Goal: Task Accomplishment & Management: Manage account settings

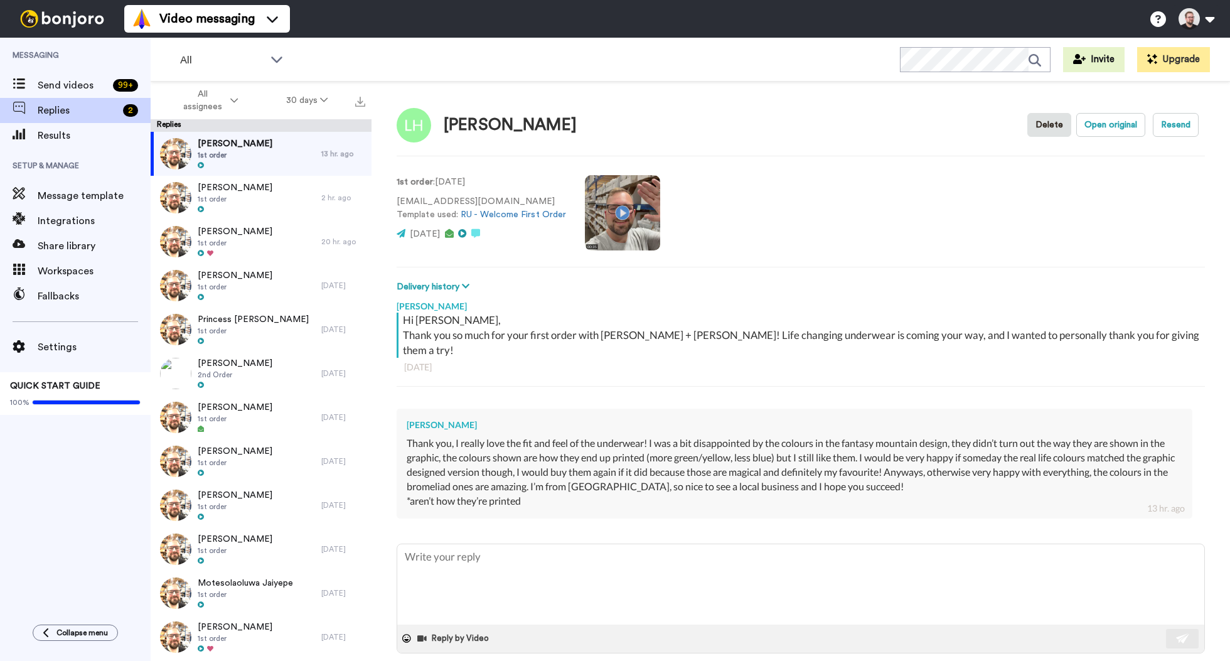
type textarea "x"
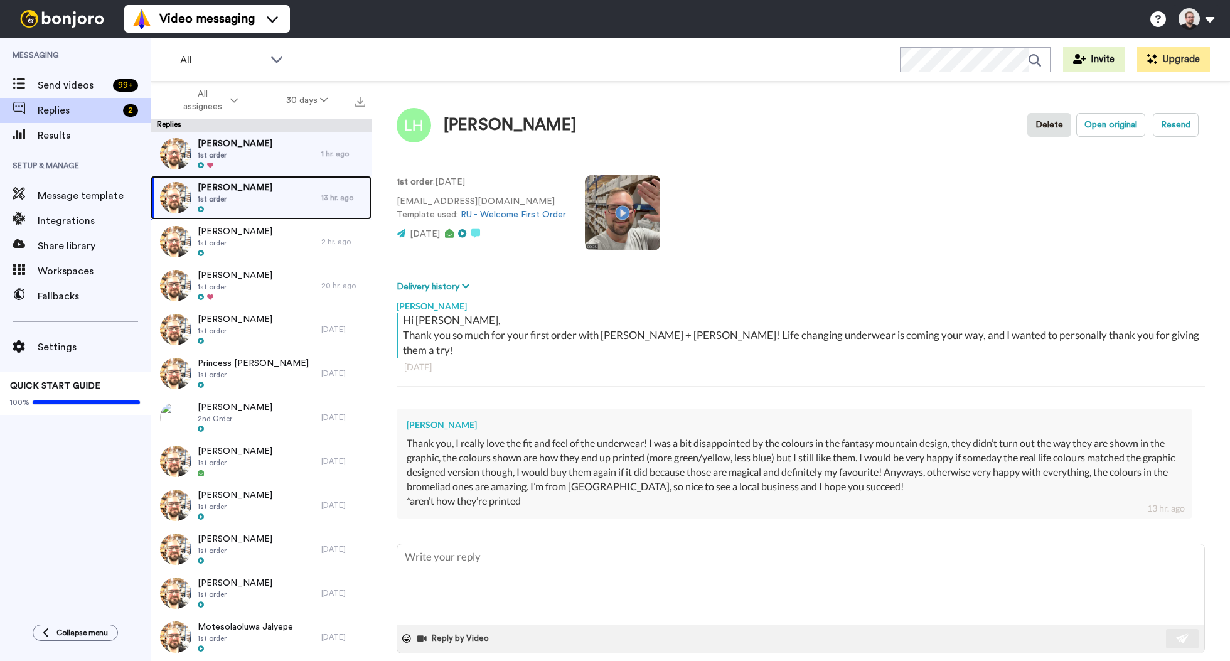
click at [239, 197] on span "1st order" at bounding box center [235, 199] width 75 height 10
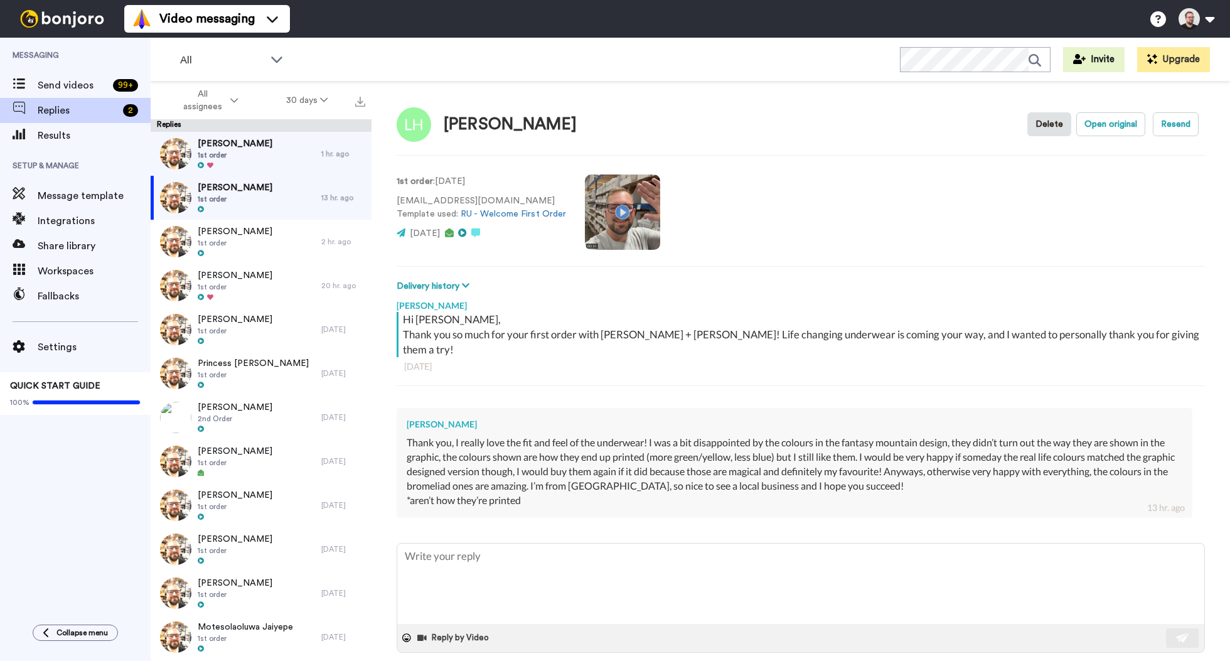
click at [525, 493] on div "*aren’t how they’re printed" at bounding box center [794, 500] width 775 height 14
type textarea "x"
